Goal: Book appointment/travel/reservation

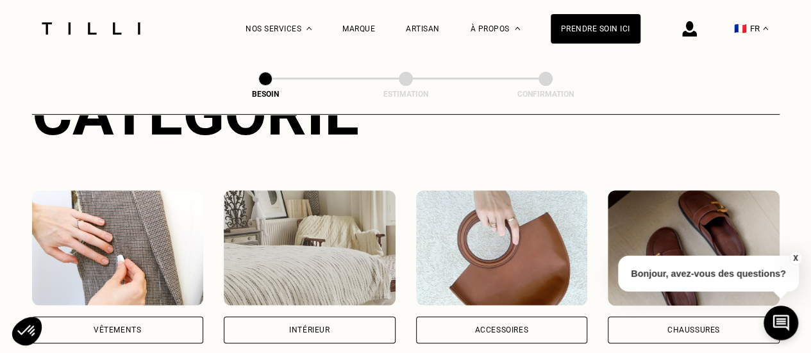
scroll to position [212, 0]
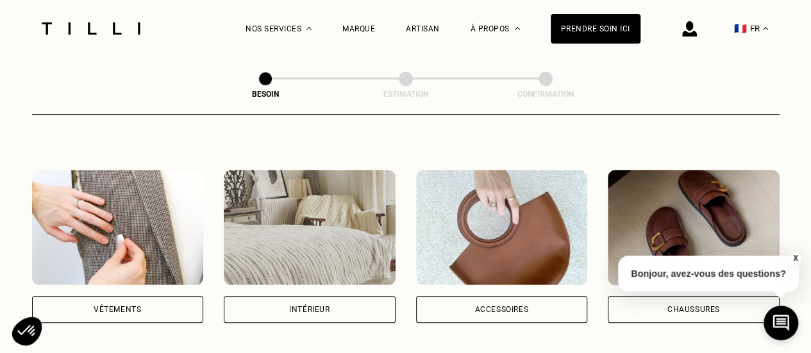
click at [129, 306] on div "Vêtements" at bounding box center [117, 310] width 47 height 8
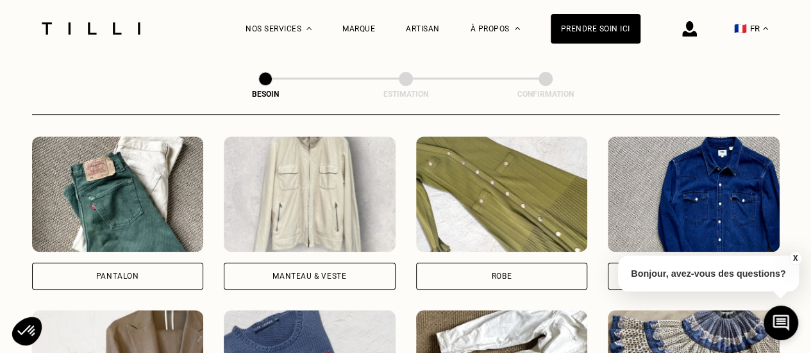
scroll to position [595, 0]
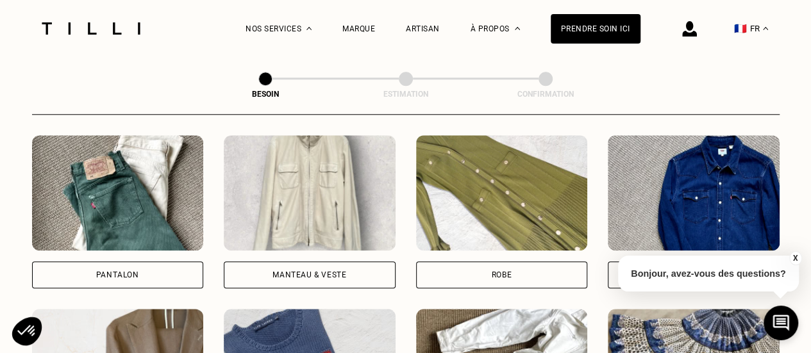
click at [163, 262] on div "Pantalon" at bounding box center [118, 275] width 172 height 27
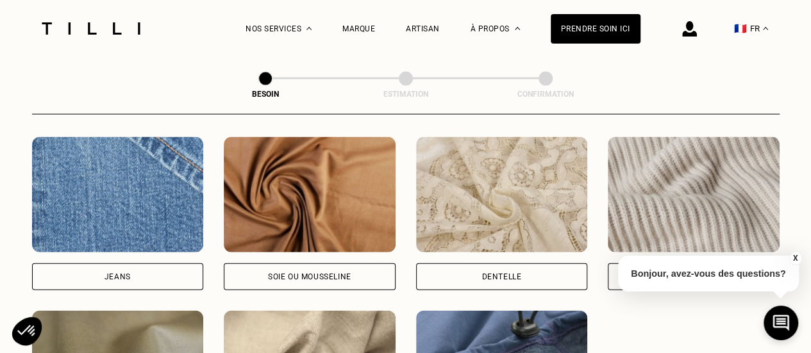
scroll to position [1372, 0]
click at [151, 271] on div "Jeans" at bounding box center [118, 276] width 172 height 27
select select "FR"
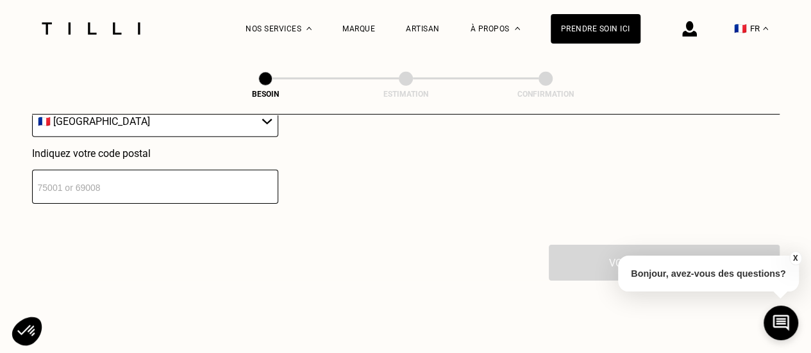
scroll to position [1950, 0]
click at [182, 180] on input "number" at bounding box center [155, 186] width 246 height 34
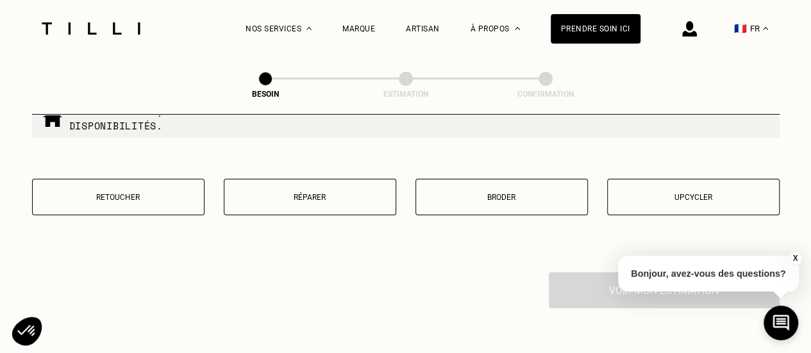
scroll to position [2249, 0]
type input "49100"
click at [319, 192] on p "Réparer" at bounding box center [310, 196] width 158 height 9
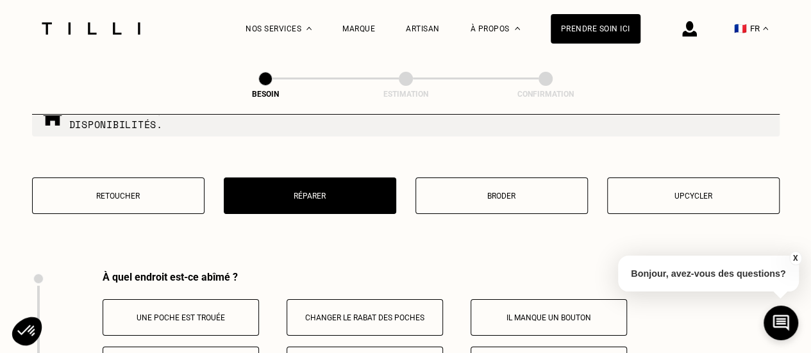
scroll to position [2369, 0]
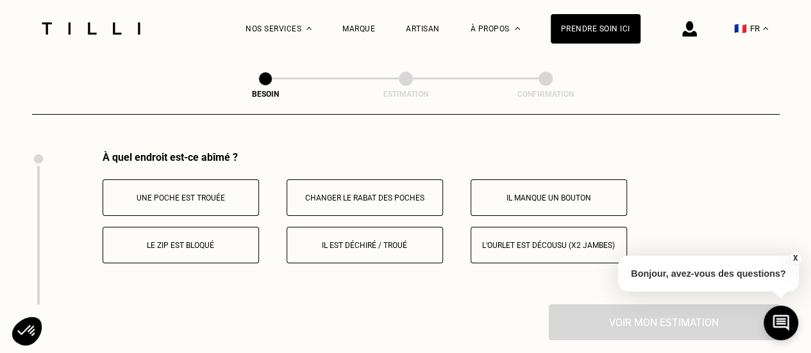
click at [428, 242] on button "Il est déchiré / troué" at bounding box center [365, 245] width 156 height 37
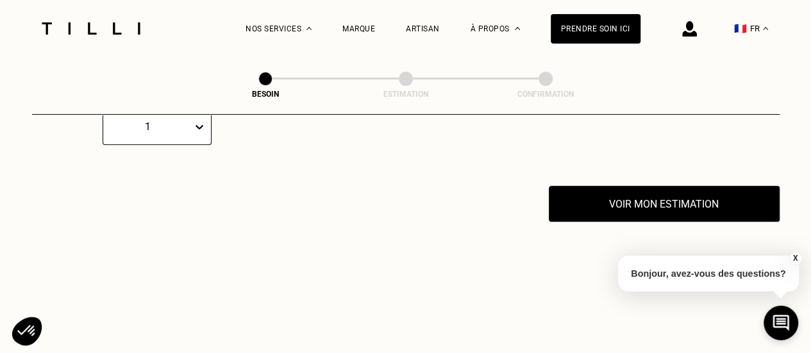
scroll to position [2524, 0]
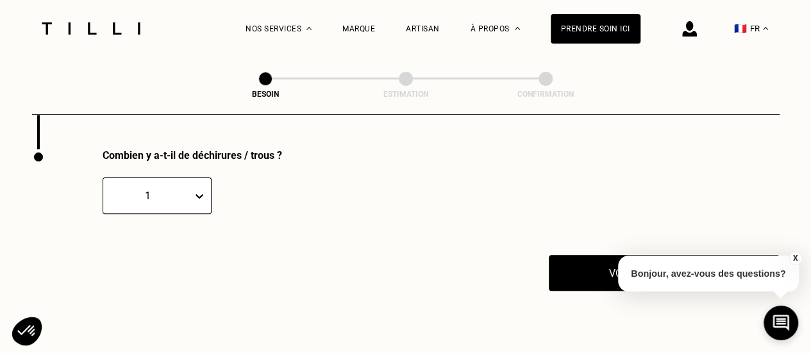
click at [578, 255] on button "Voir mon estimation" at bounding box center [664, 273] width 231 height 36
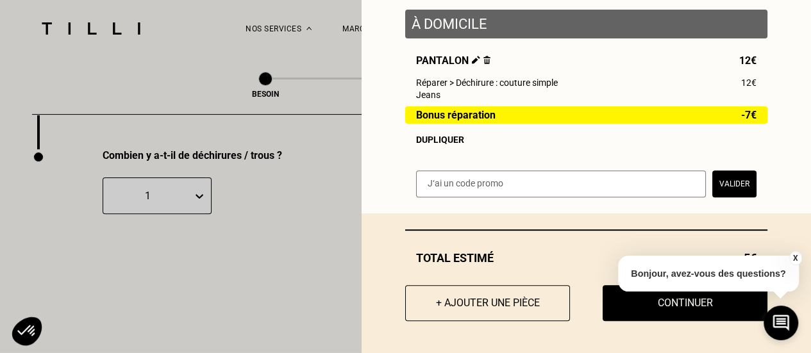
scroll to position [167, 0]
click at [792, 257] on button "X" at bounding box center [794, 258] width 13 height 14
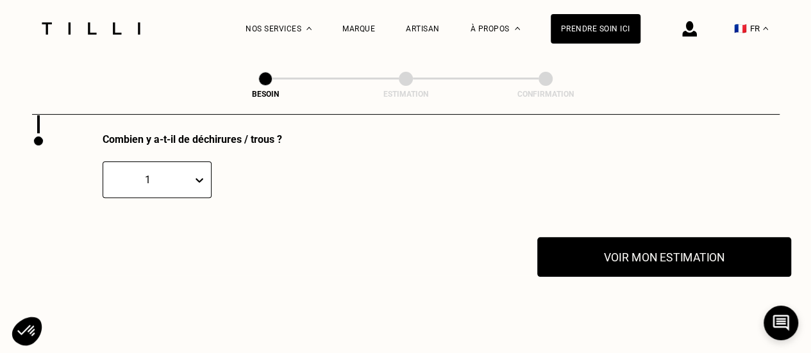
scroll to position [2541, 0]
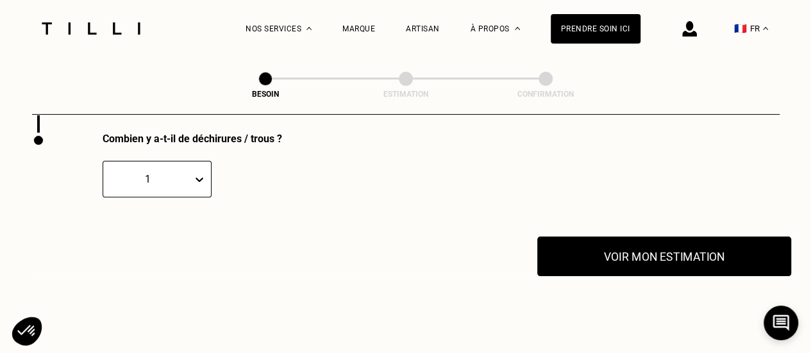
click at [631, 263] on button "Voir mon estimation" at bounding box center [664, 257] width 254 height 40
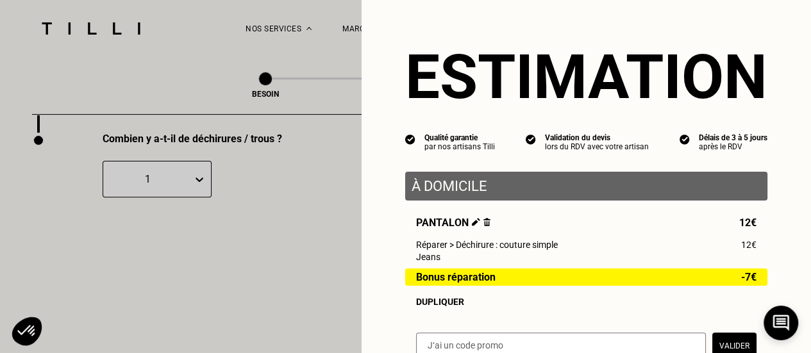
scroll to position [167, 0]
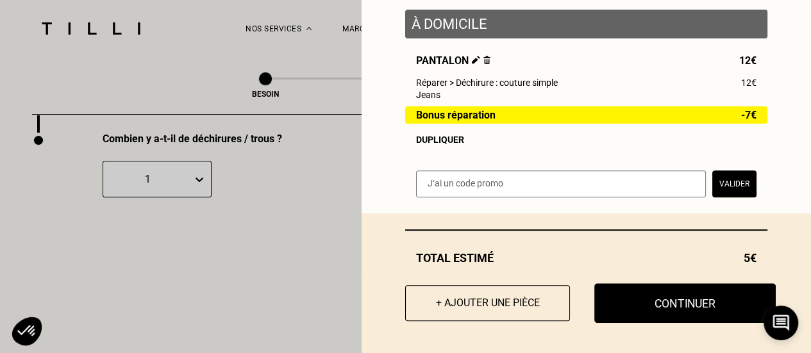
click at [669, 309] on button "Continuer" at bounding box center [684, 303] width 181 height 40
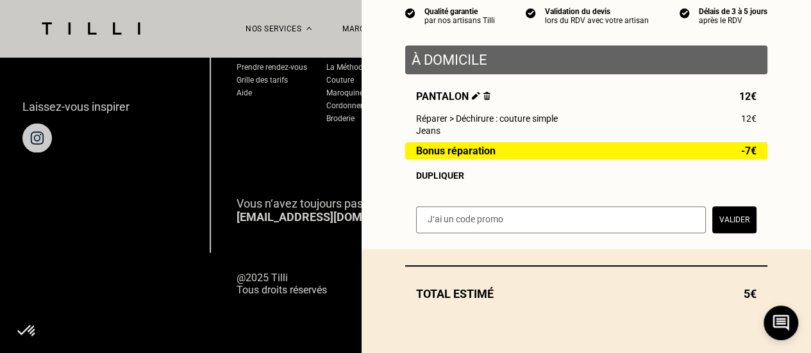
scroll to position [131, 0]
select select "FR"
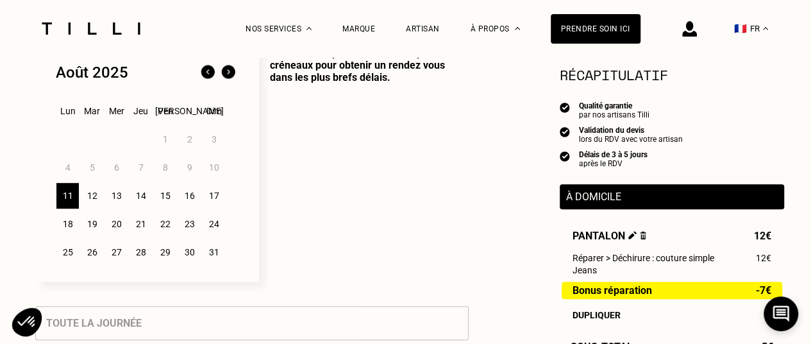
scroll to position [365, 0]
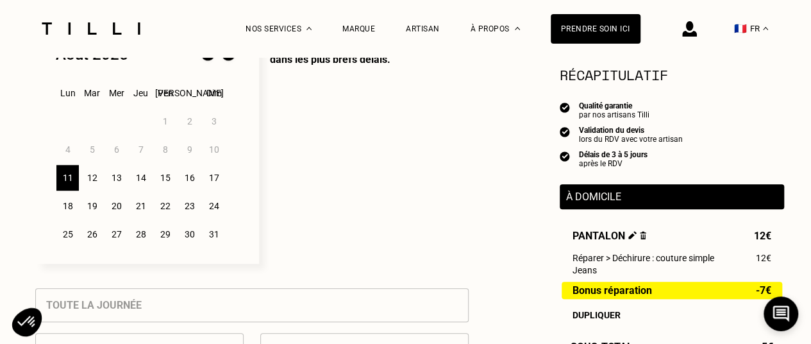
click at [86, 179] on div "12" at bounding box center [92, 178] width 22 height 26
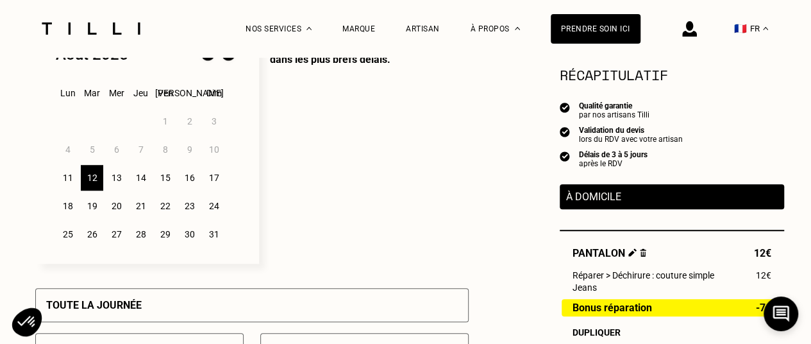
click at [68, 179] on div "11" at bounding box center [67, 178] width 22 height 26
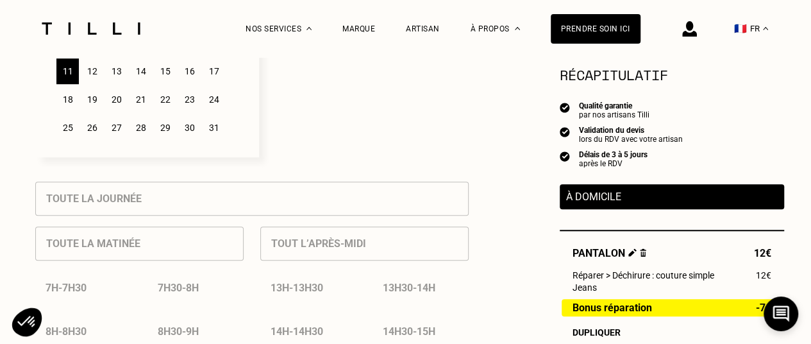
scroll to position [478, 0]
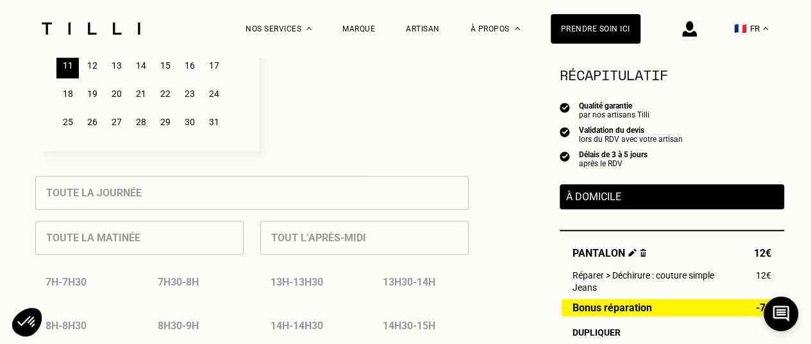
click at [92, 65] on div "12" at bounding box center [92, 66] width 22 height 26
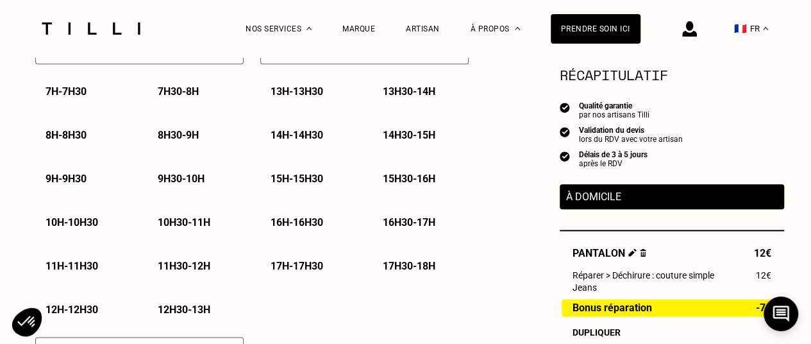
scroll to position [667, 0]
click at [74, 228] on p "10h - 10h30" at bounding box center [72, 223] width 53 height 12
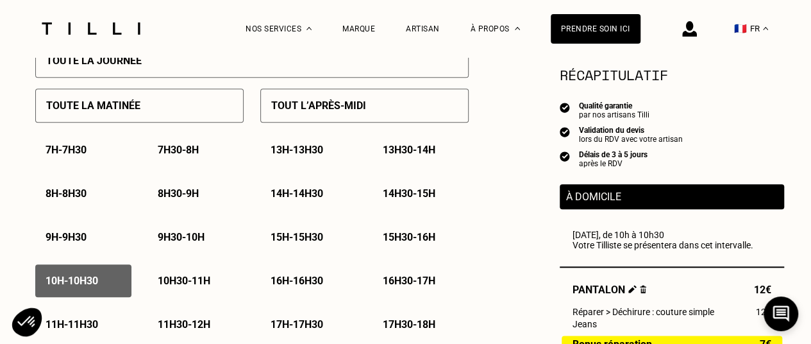
scroll to position [617, 0]
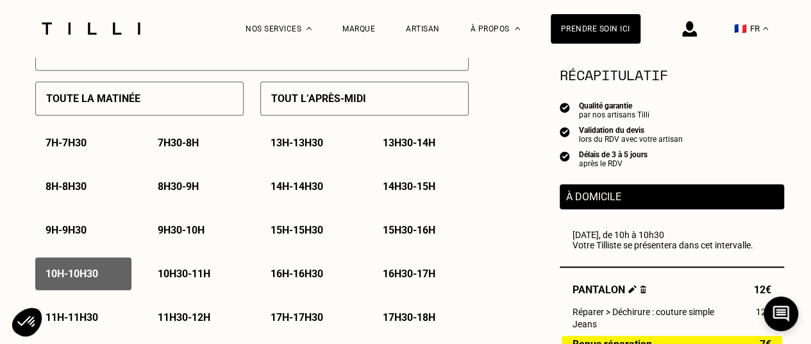
click at [82, 275] on p "10h - 10h30" at bounding box center [72, 273] width 53 height 12
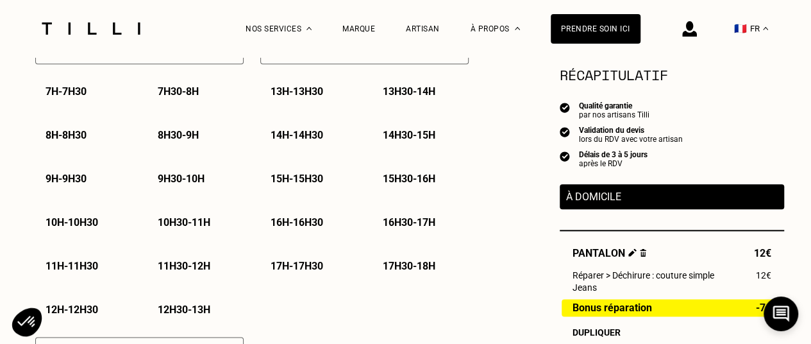
scroll to position [667, 0]
click at [394, 269] on p "17h30 - 18h" at bounding box center [409, 266] width 53 height 12
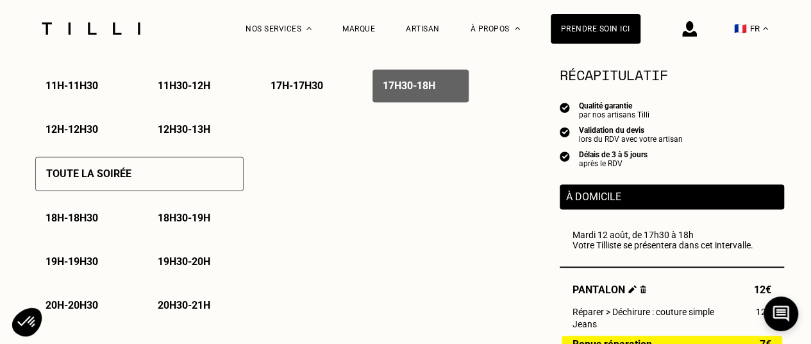
scroll to position [847, 0]
click at [98, 215] on div "18h - 18h30" at bounding box center [83, 218] width 96 height 33
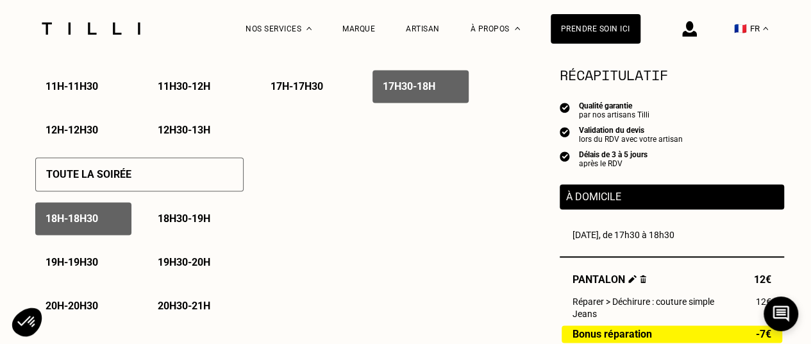
scroll to position [899, 0]
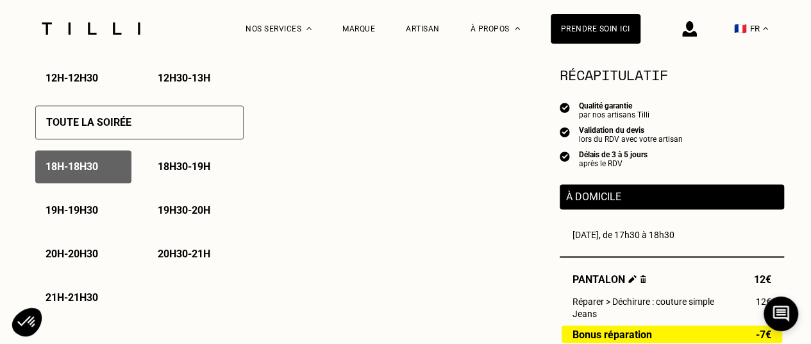
click at [182, 170] on p "18h30 - 19h" at bounding box center [184, 166] width 53 height 12
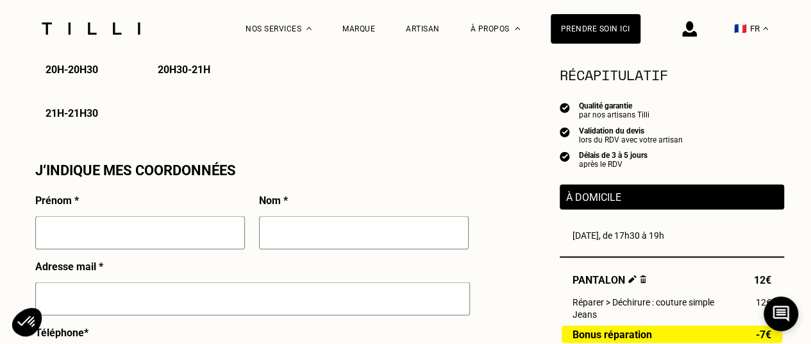
scroll to position [1115, 0]
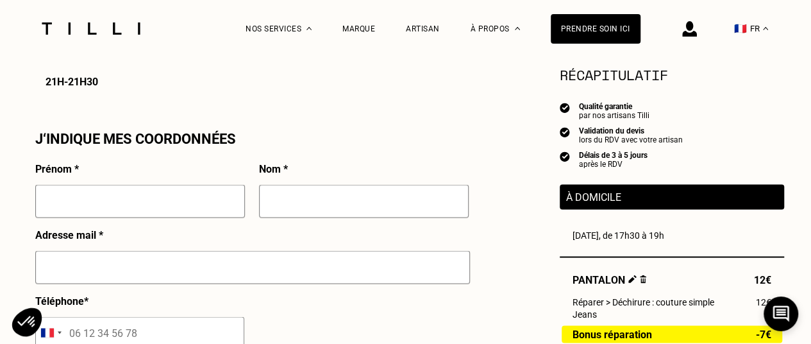
click at [116, 211] on input "text" at bounding box center [140, 200] width 210 height 33
type input "[PERSON_NAME]"
type input "Mannessier"
type input "[EMAIL_ADDRESS][DOMAIN_NAME]"
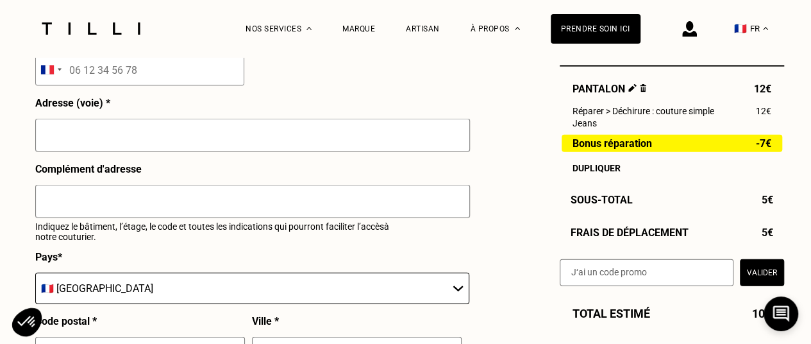
scroll to position [1391, 0]
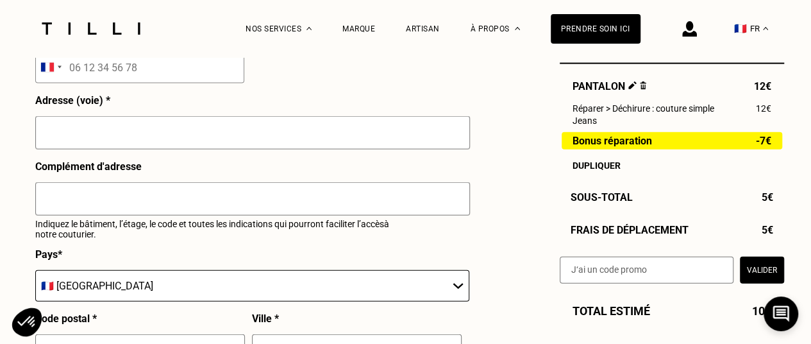
click at [181, 140] on input "text" at bounding box center [252, 132] width 435 height 33
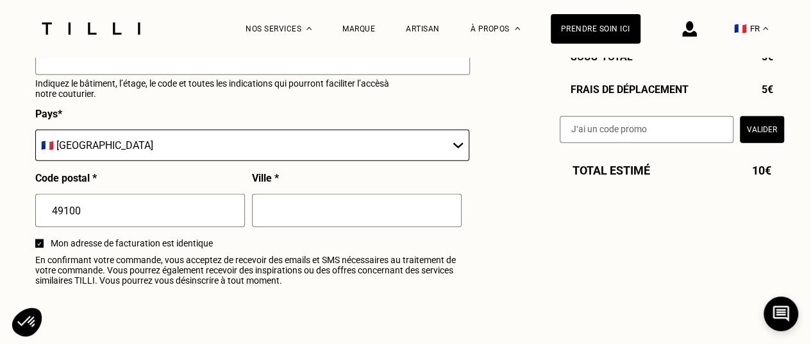
scroll to position [1532, 0]
type input "[STREET_ADDRESS][PERSON_NAME]"
click at [317, 208] on input "text" at bounding box center [357, 209] width 210 height 33
type input "[GEOGRAPHIC_DATA]"
click at [456, 245] on span "Mon adresse de facturation est identique" at bounding box center [260, 242] width 418 height 10
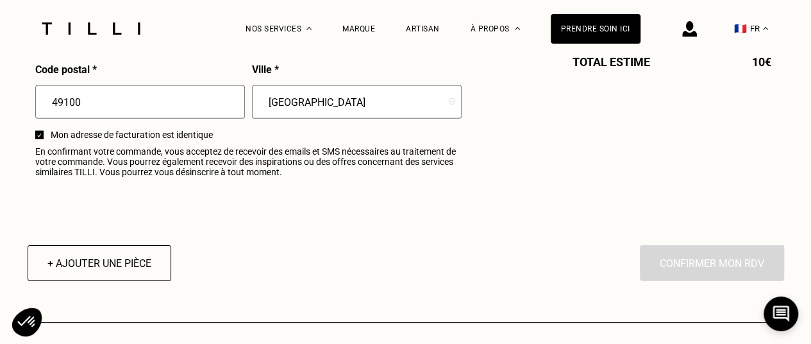
scroll to position [1640, 0]
click at [110, 254] on button "+ Ajouter une pièce" at bounding box center [99, 262] width 158 height 40
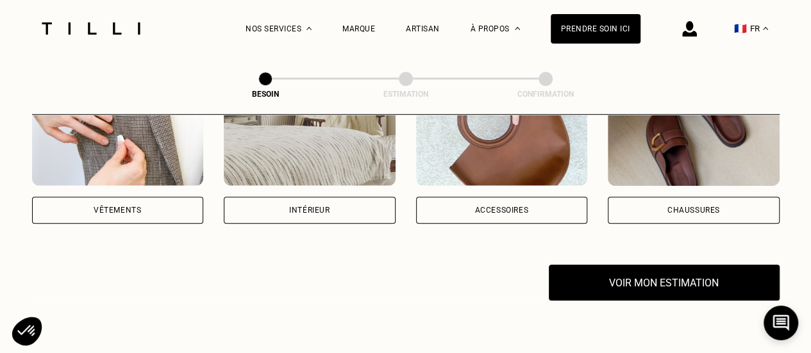
scroll to position [315, 0]
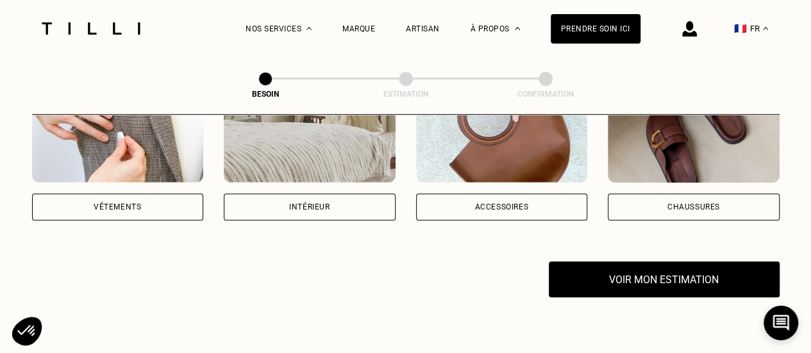
click at [174, 194] on div "Vêtements" at bounding box center [118, 207] width 172 height 27
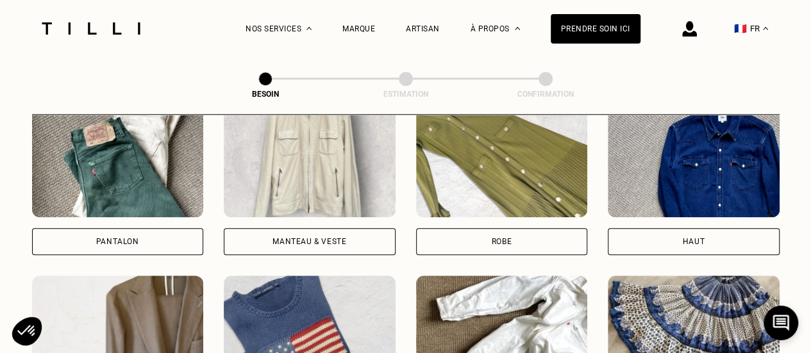
scroll to position [610, 0]
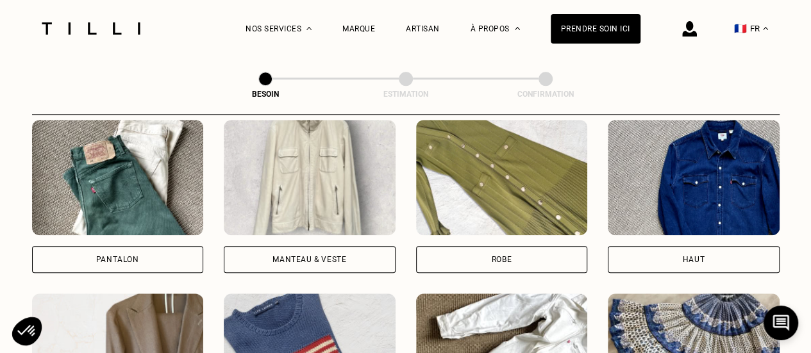
click at [510, 258] on div "Robe" at bounding box center [502, 259] width 172 height 27
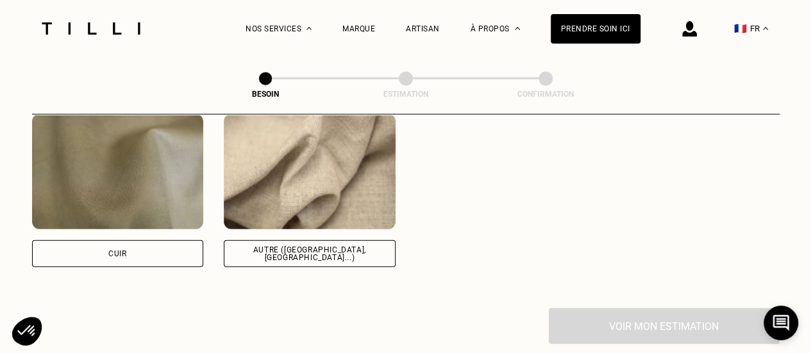
scroll to position [1568, 0]
click at [353, 247] on div "Autre ([GEOGRAPHIC_DATA], [GEOGRAPHIC_DATA]...)" at bounding box center [310, 254] width 150 height 15
select select "FR"
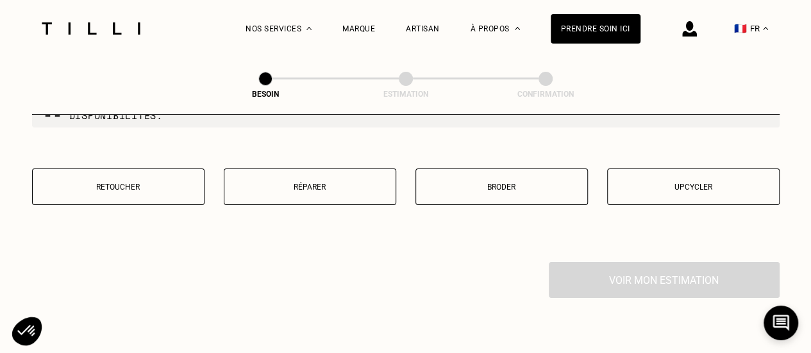
scroll to position [2259, 0]
click at [526, 182] on p "Broder" at bounding box center [501, 185] width 158 height 9
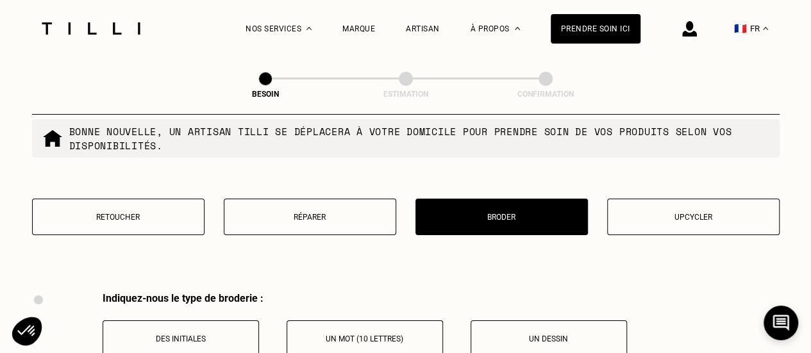
scroll to position [2225, 0]
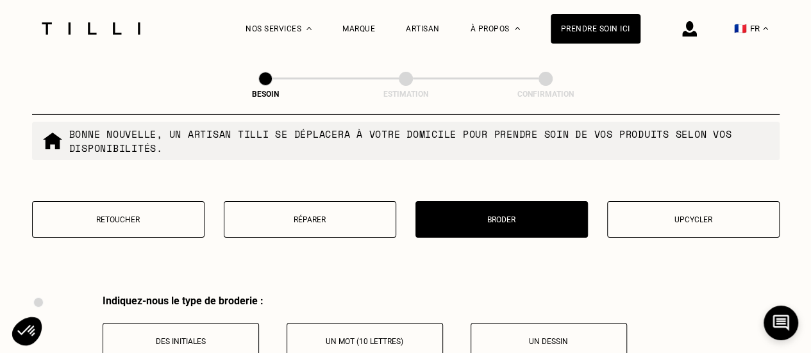
click at [113, 219] on button "Retoucher" at bounding box center [118, 219] width 172 height 37
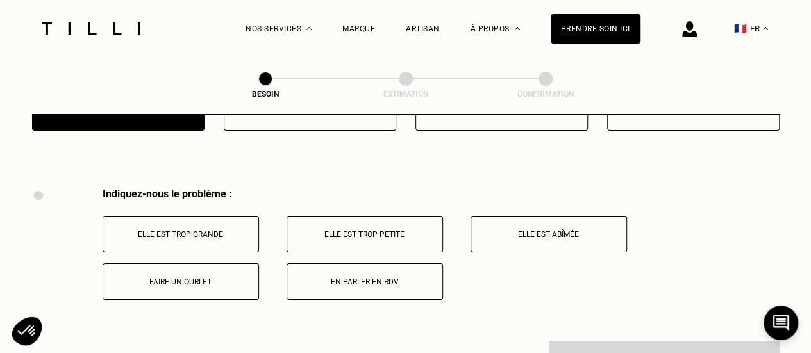
scroll to position [2306, 0]
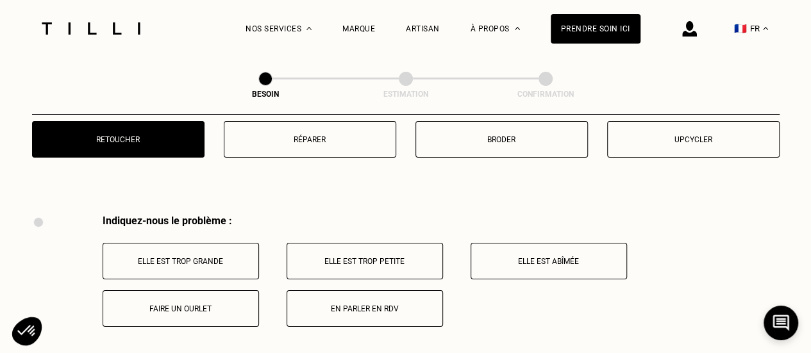
click at [338, 140] on button "Réparer" at bounding box center [310, 139] width 172 height 37
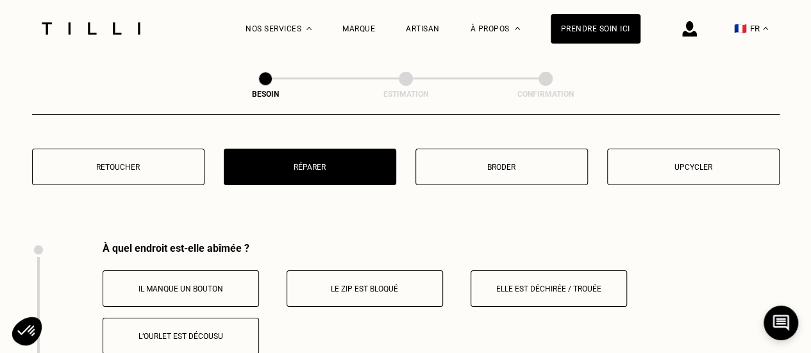
scroll to position [2278, 0]
click at [459, 163] on p "Broder" at bounding box center [501, 167] width 158 height 9
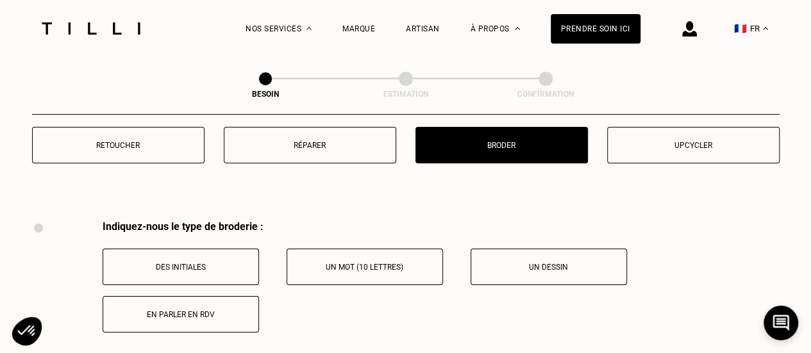
scroll to position [2302, 0]
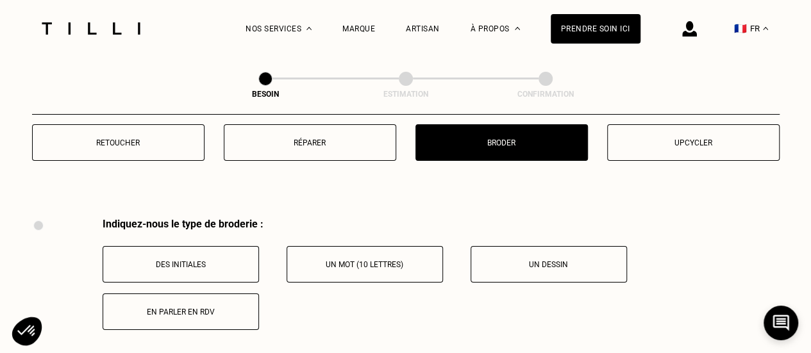
click at [209, 294] on button "En parler en RDV" at bounding box center [181, 312] width 156 height 37
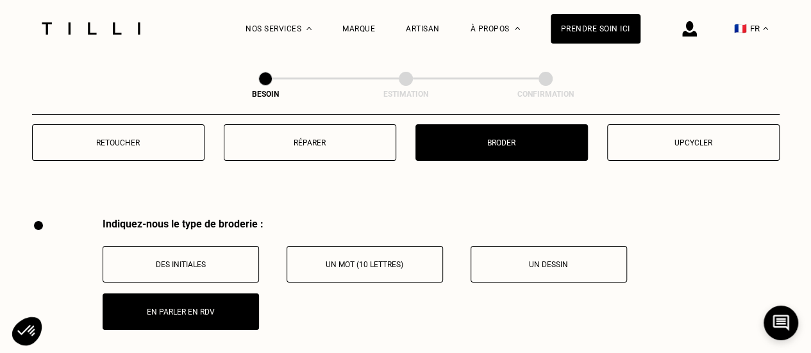
scroll to position [2266, 0]
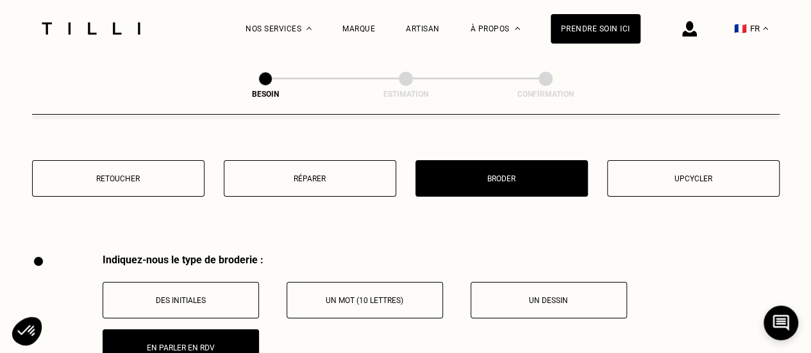
click at [164, 176] on button "Retoucher" at bounding box center [118, 178] width 172 height 37
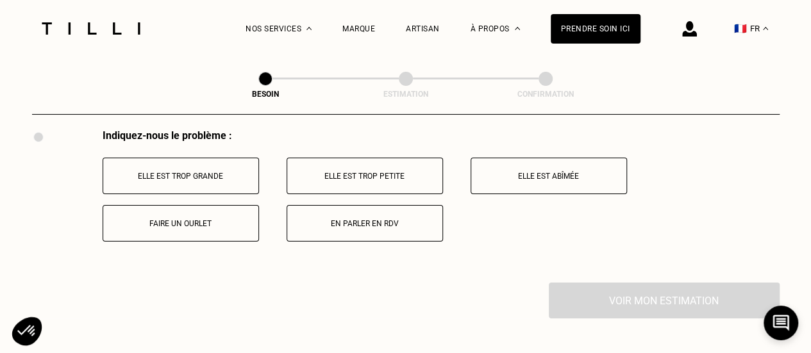
scroll to position [2389, 0]
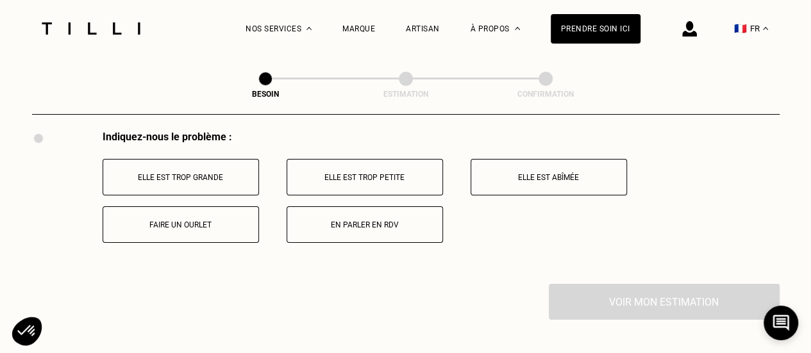
click at [365, 206] on button "En parler en RDV" at bounding box center [365, 224] width 156 height 37
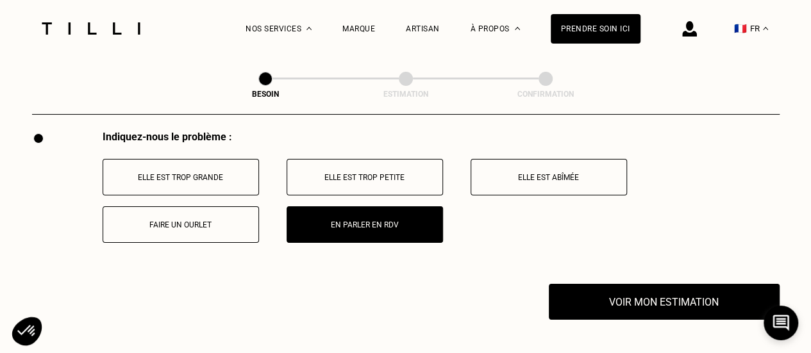
scroll to position [2522, 0]
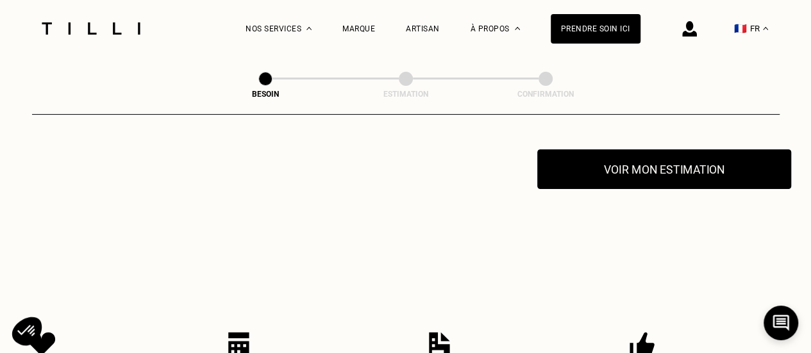
click at [627, 158] on button "Voir mon estimation" at bounding box center [664, 169] width 254 height 40
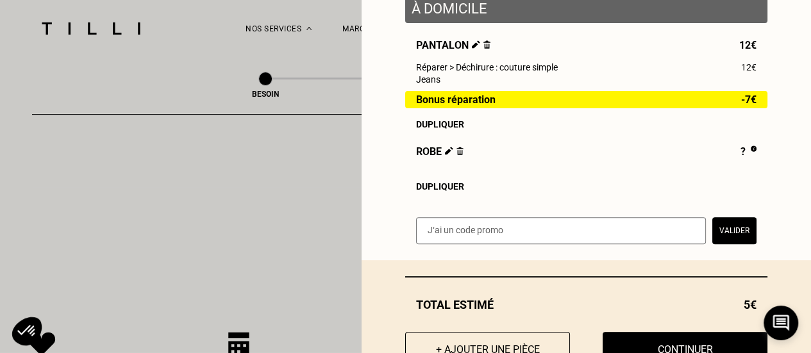
scroll to position [229, 0]
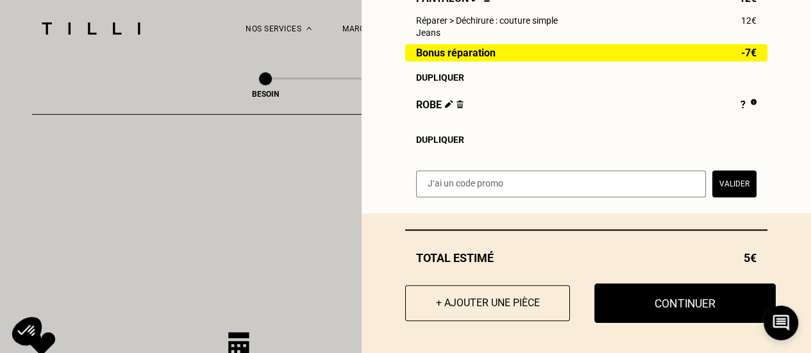
click at [670, 298] on button "Continuer" at bounding box center [684, 303] width 181 height 40
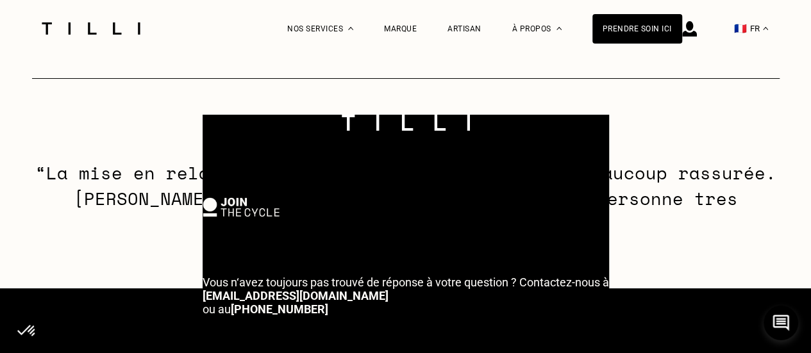
select select "FR"
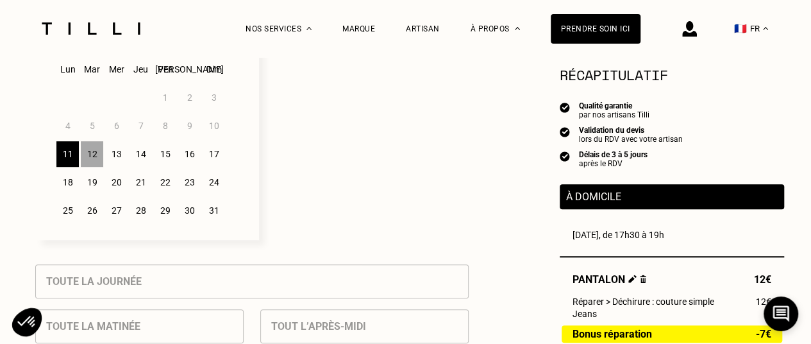
scroll to position [388, 0]
click at [94, 158] on div "12" at bounding box center [92, 155] width 22 height 26
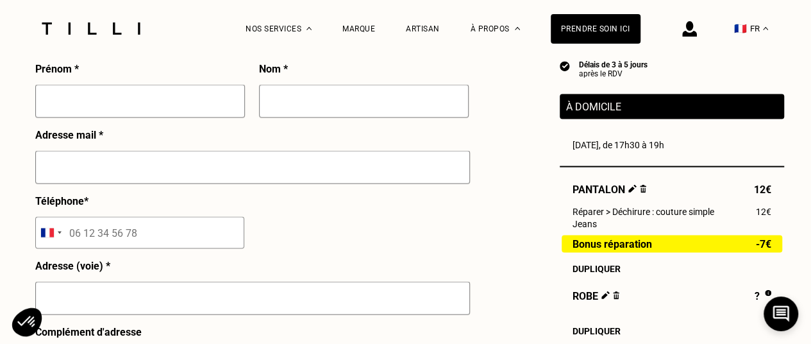
scroll to position [1212, 0]
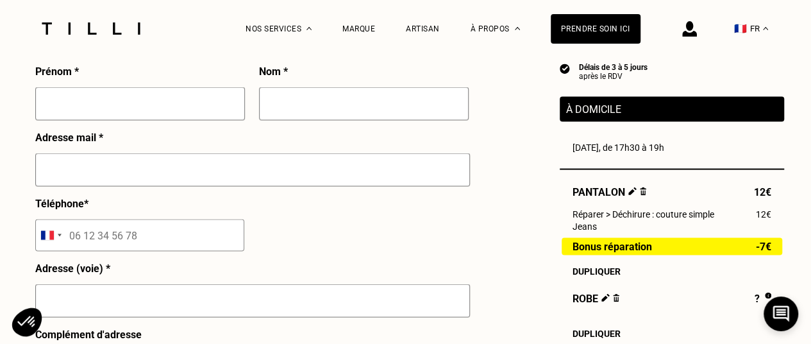
click at [142, 103] on input "text" at bounding box center [140, 103] width 210 height 33
type input "[PERSON_NAME]"
type input "M"
type input "[EMAIL_ADDRESS][DOMAIN_NAME]"
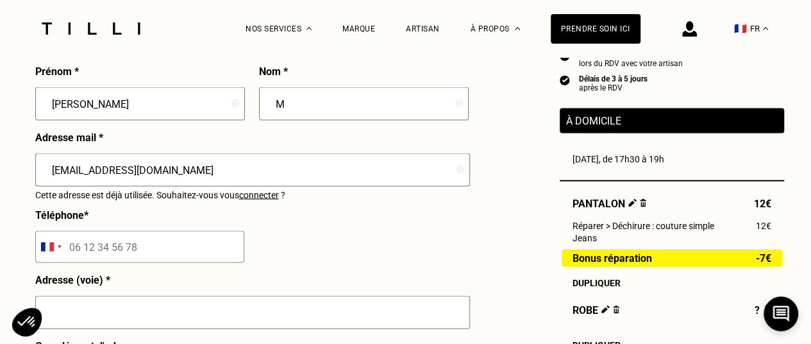
click at [154, 250] on input "tel" at bounding box center [139, 246] width 209 height 32
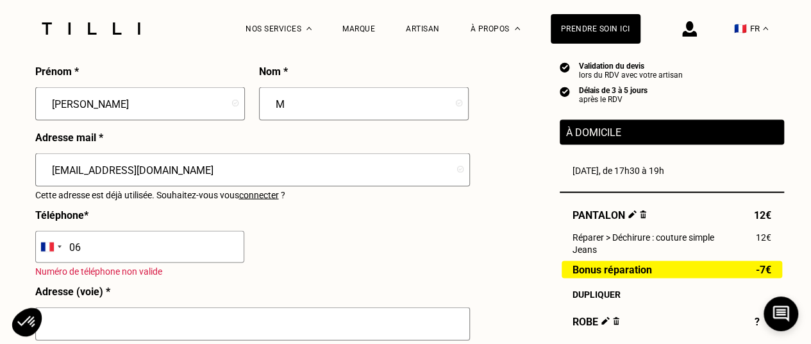
click at [286, 329] on input "text" at bounding box center [252, 322] width 435 height 33
click at [94, 244] on input "06" at bounding box center [139, 246] width 209 height 32
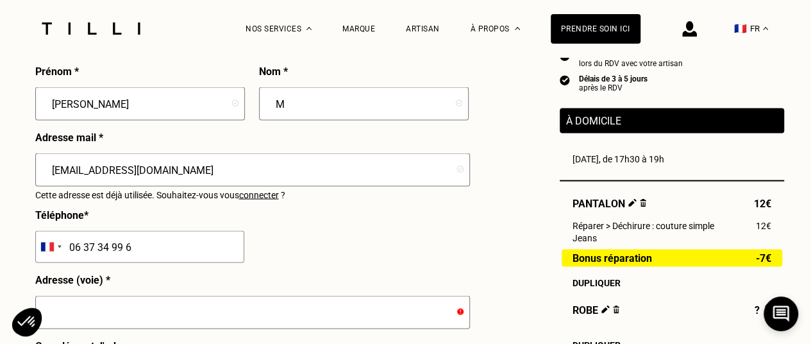
type input "06 37 34 99 66"
type input "[STREET_ADDRESS][PERSON_NAME]"
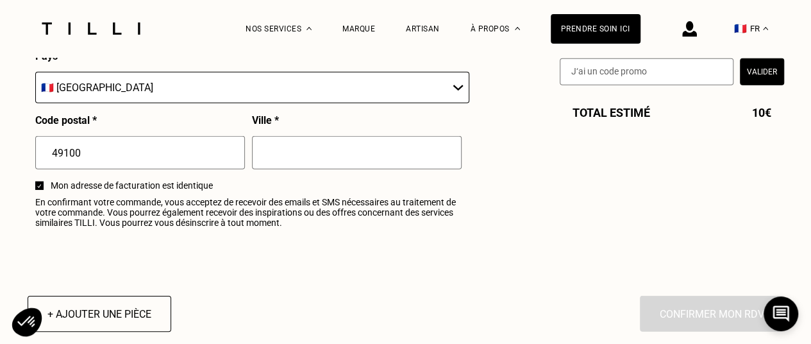
scroll to position [1594, 0]
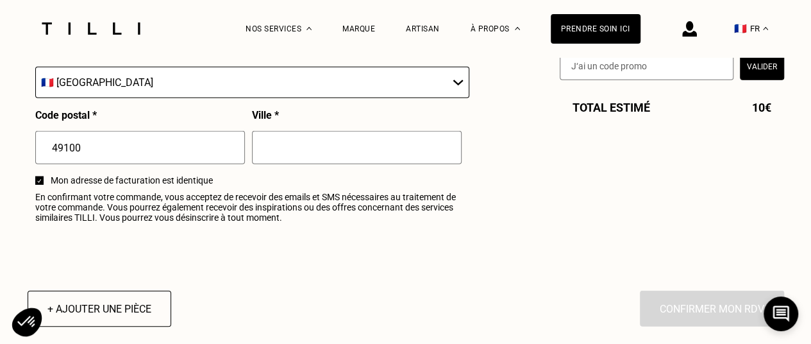
click at [368, 149] on input "text" at bounding box center [357, 147] width 210 height 33
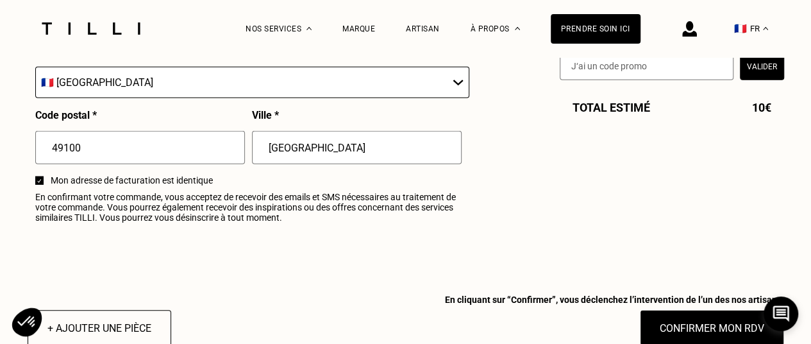
type input "[GEOGRAPHIC_DATA]"
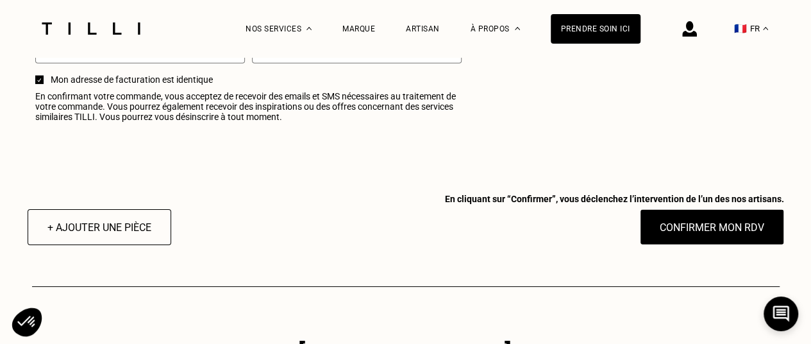
scroll to position [1697, 0]
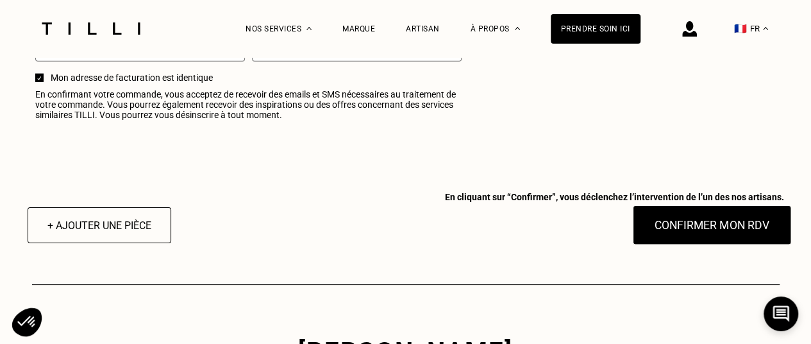
click at [700, 228] on button "Confirmer mon RDV" at bounding box center [711, 225] width 159 height 40
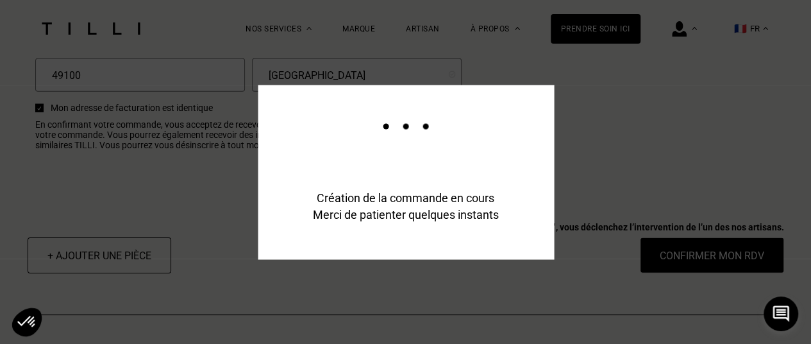
scroll to position [1727, 0]
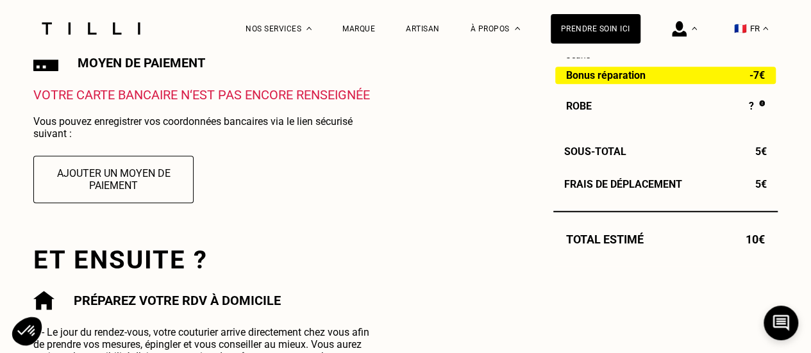
scroll to position [460, 0]
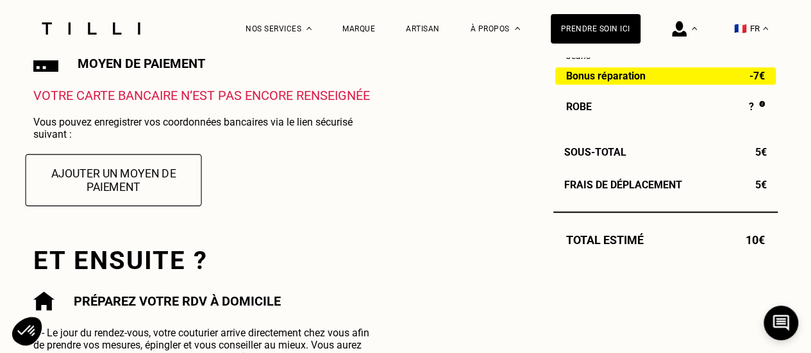
click at [129, 185] on button "Ajouter un moyen de paiement" at bounding box center [114, 180] width 176 height 52
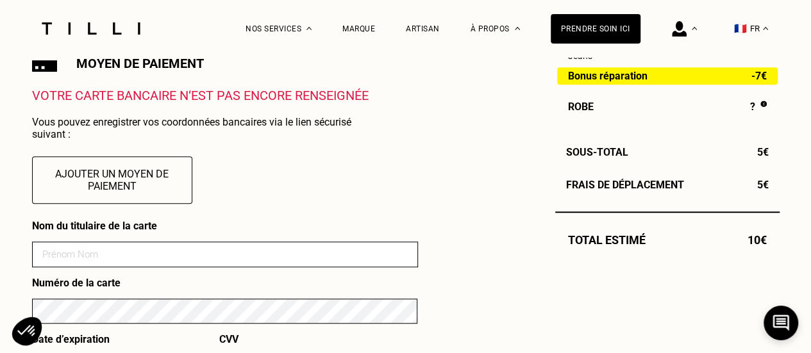
click at [183, 267] on input at bounding box center [225, 255] width 386 height 26
type input "[PERSON_NAME]"
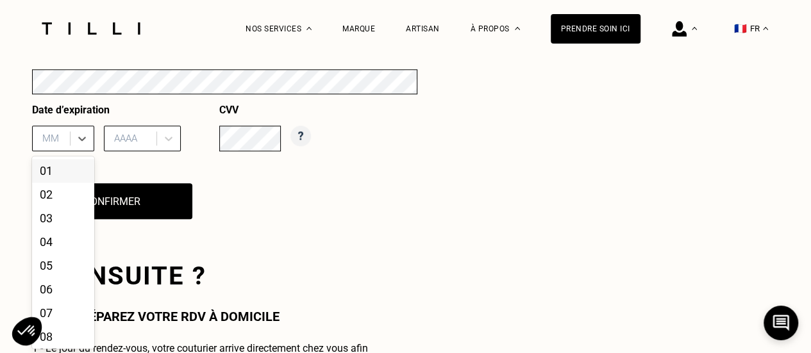
scroll to position [695, 0]
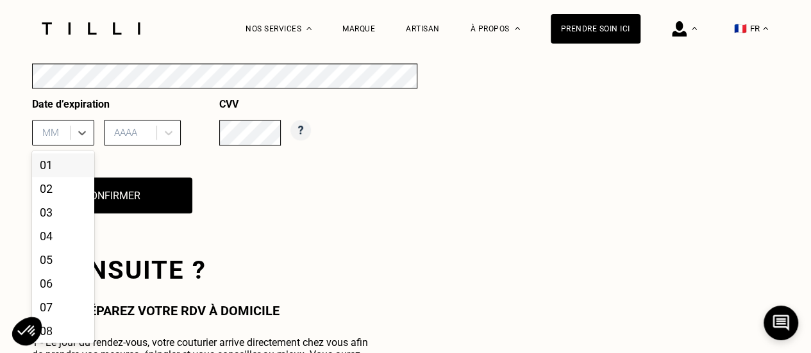
click at [37, 145] on div "12 results available. Use Up and Down to choose options, press Enter to select …" at bounding box center [63, 133] width 62 height 26
click at [62, 313] on div "09" at bounding box center [63, 305] width 62 height 24
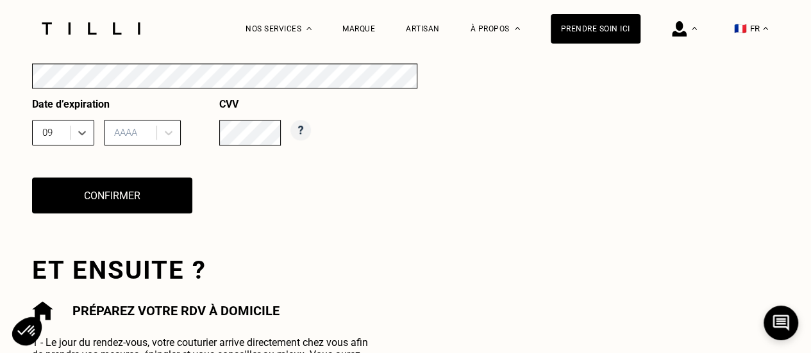
click at [129, 137] on div at bounding box center [132, 133] width 36 height 14
type input "2027"
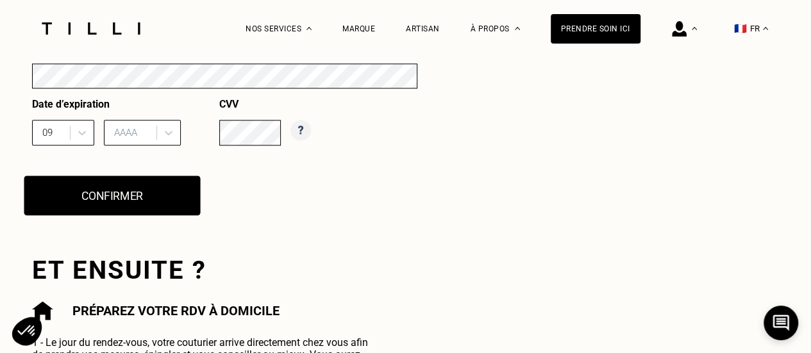
click at [126, 196] on button "Confirmer" at bounding box center [112, 196] width 176 height 40
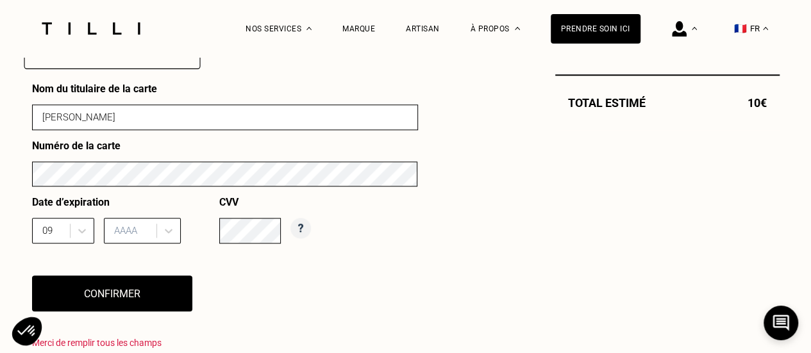
scroll to position [621, 0]
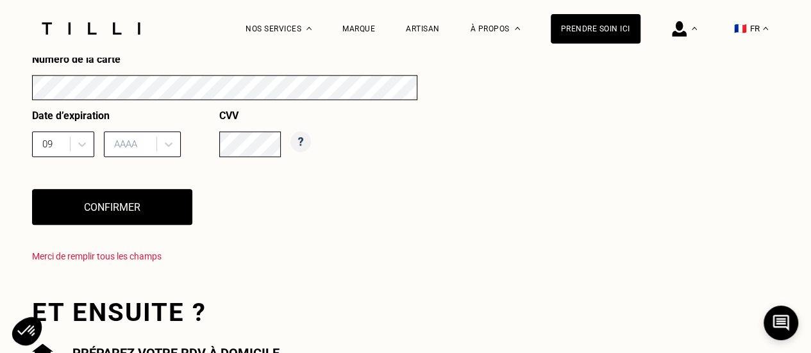
click at [146, 147] on div at bounding box center [132, 144] width 36 height 14
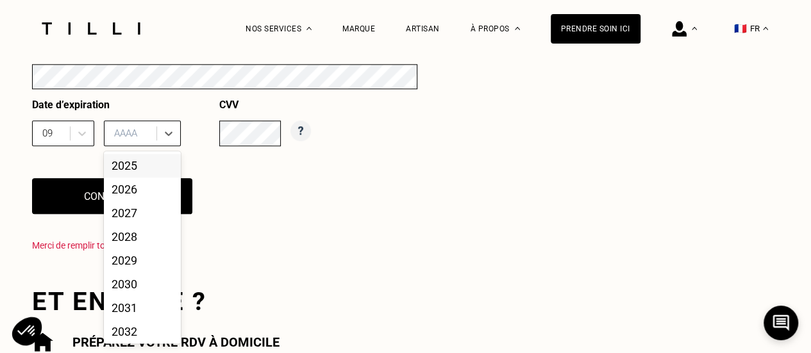
scroll to position [695, 0]
click at [133, 212] on div "2027" at bounding box center [142, 213] width 77 height 24
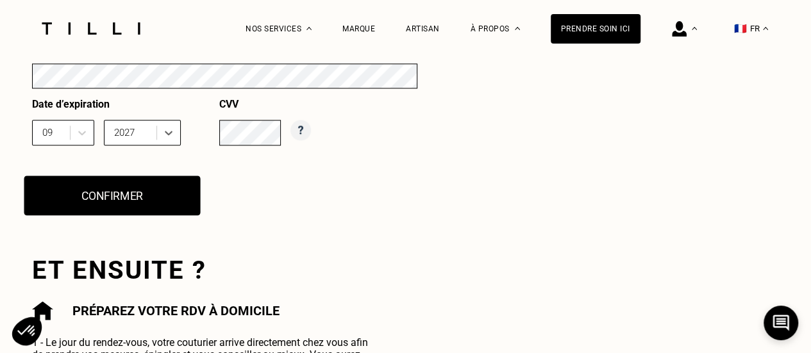
click at [136, 198] on button "Confirmer" at bounding box center [112, 196] width 176 height 40
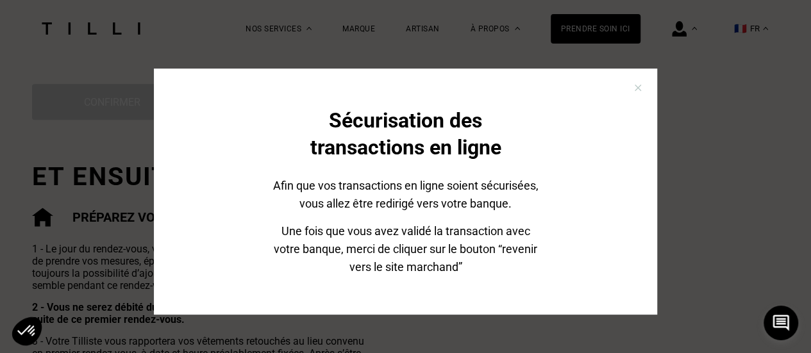
scroll to position [0, 0]
